Goal: Find specific page/section: Find specific page/section

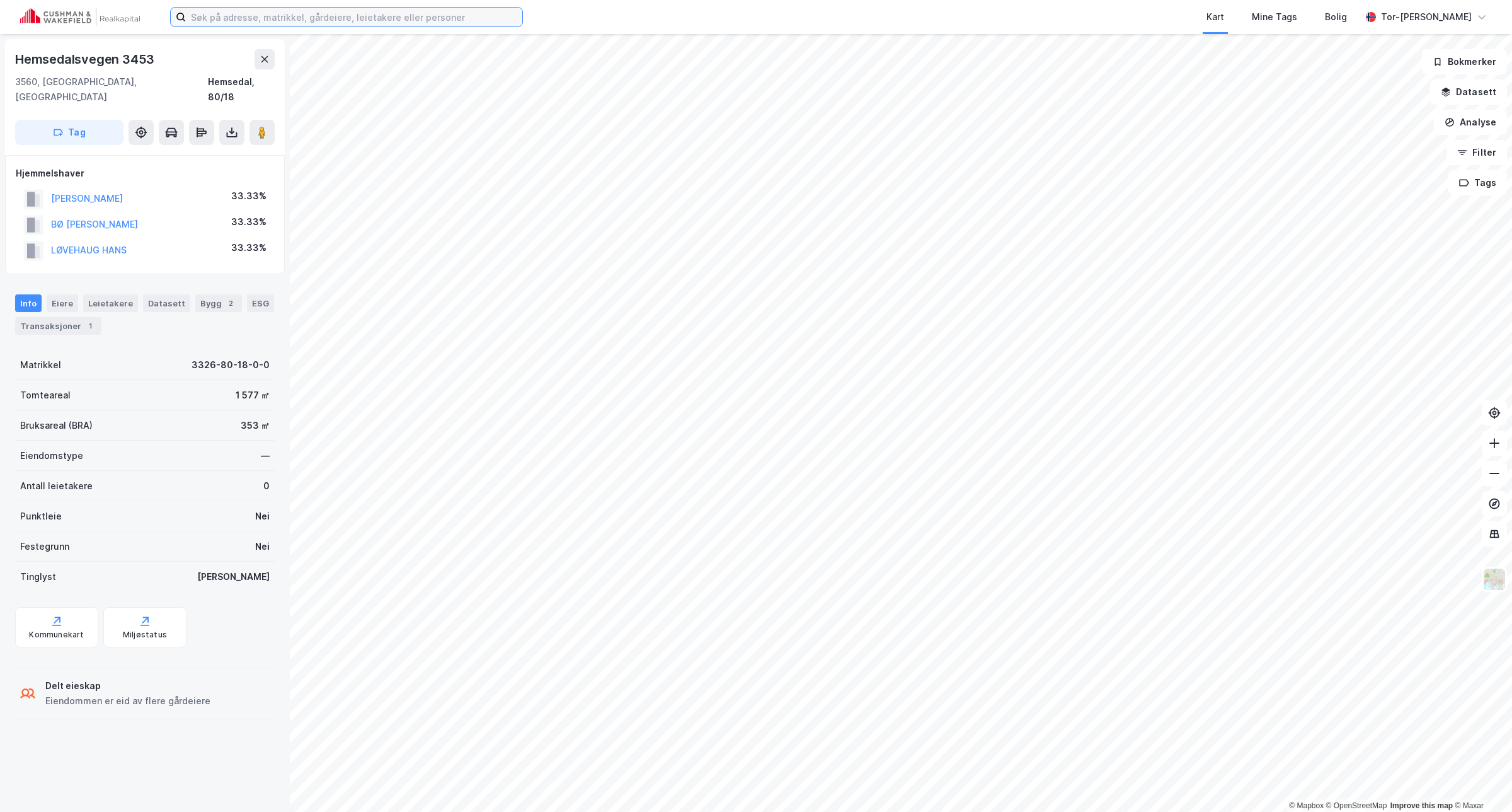
click at [384, 20] on input at bounding box center [354, 16] width 337 height 19
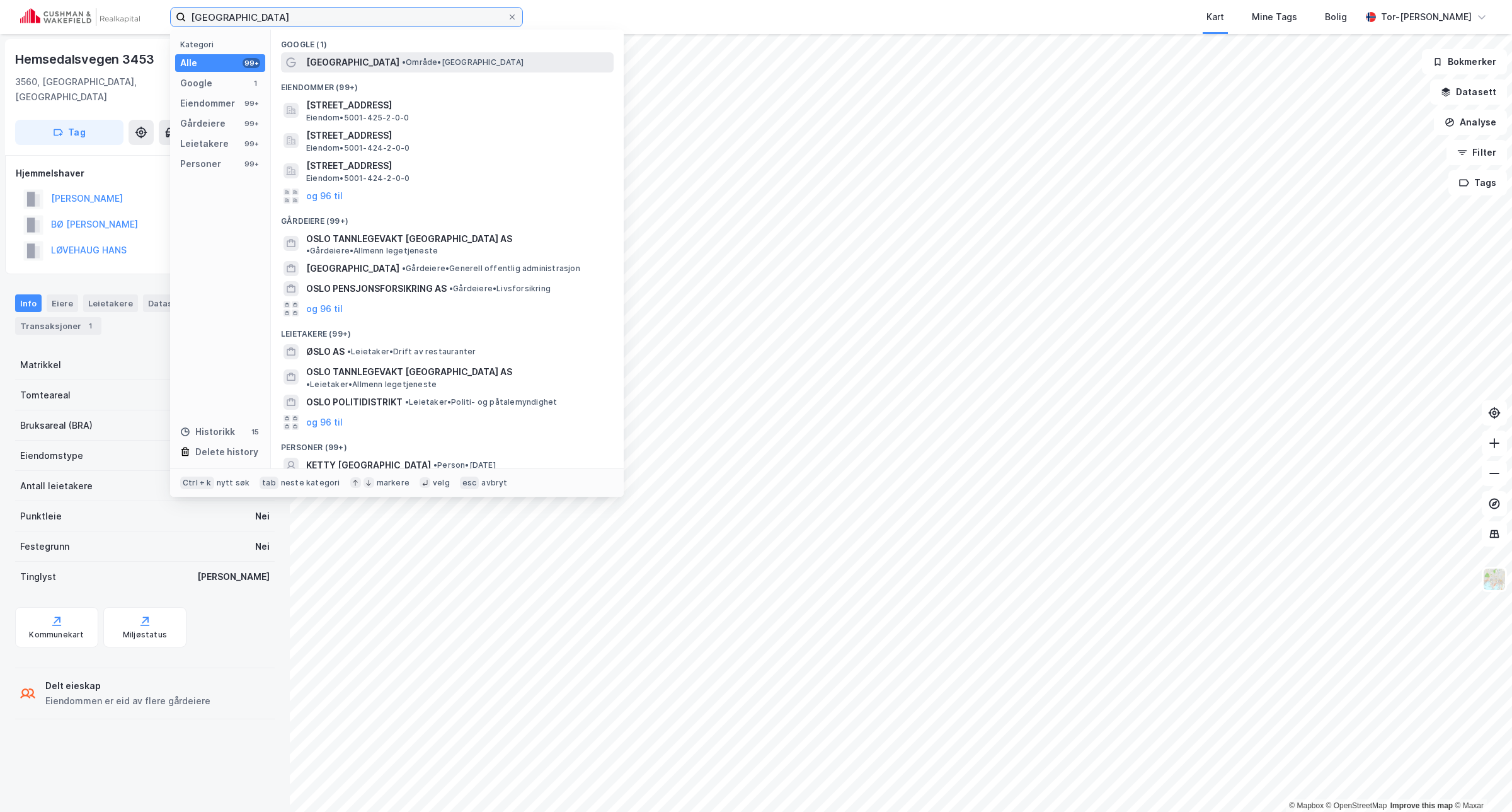
type input "[GEOGRAPHIC_DATA]"
click at [360, 68] on div "[GEOGRAPHIC_DATA] • Område • [GEOGRAPHIC_DATA]" at bounding box center [459, 62] width 305 height 15
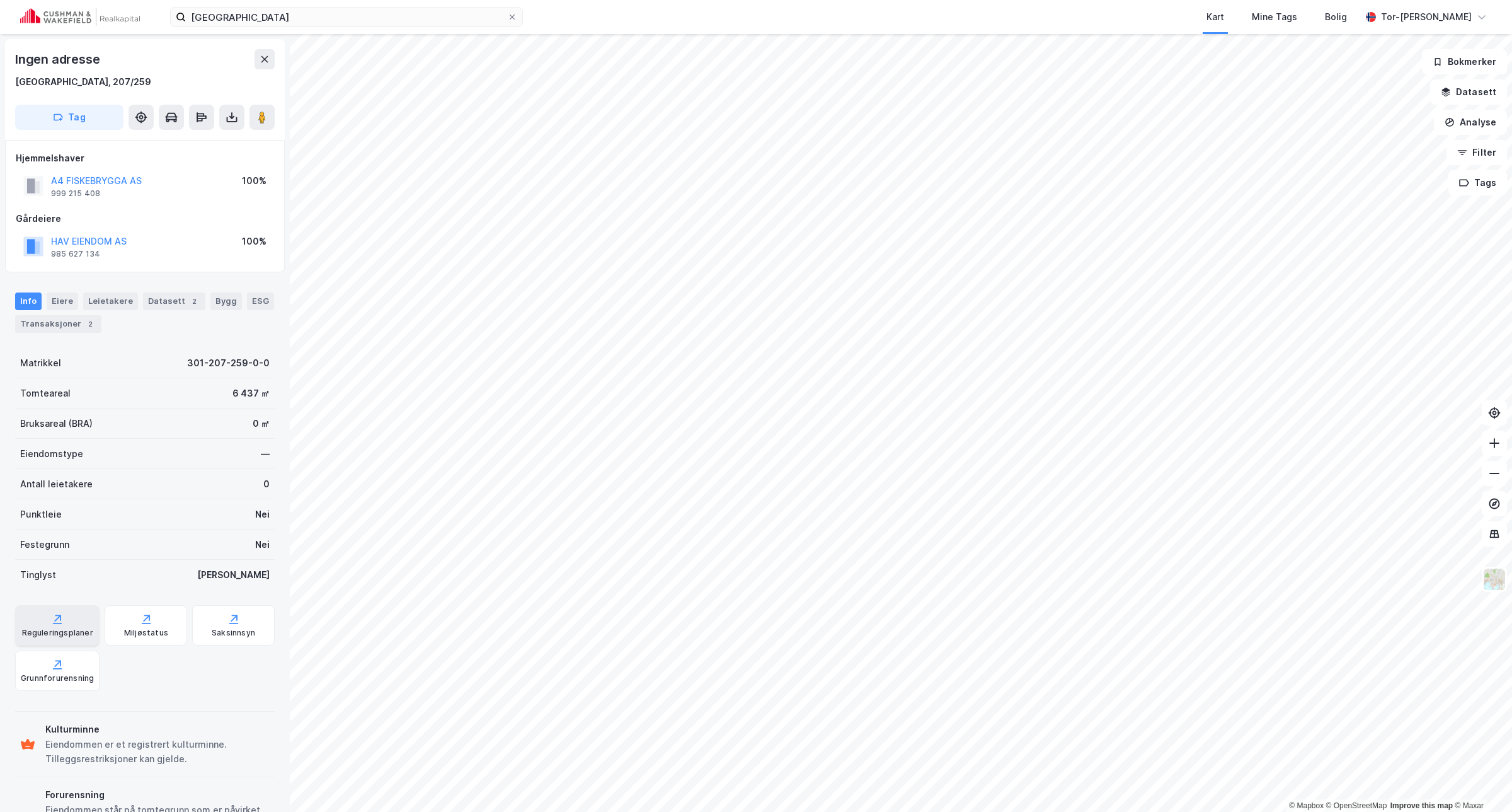
click at [61, 622] on icon at bounding box center [57, 619] width 12 height 12
